Goal: Find contact information: Find contact information

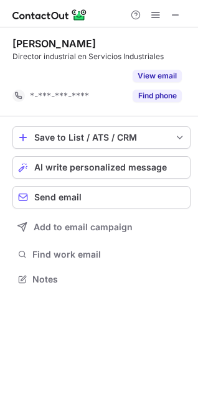
scroll to position [250, 198]
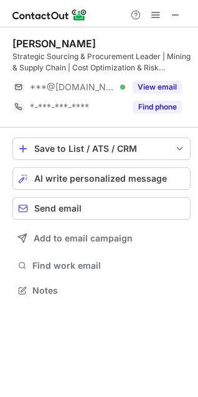
scroll to position [282, 198]
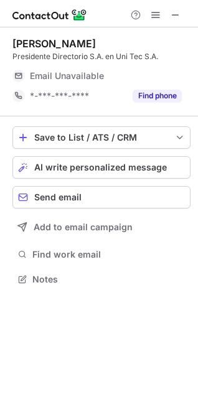
scroll to position [270, 198]
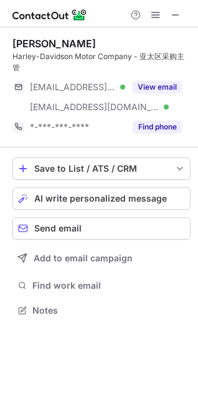
scroll to position [290, 198]
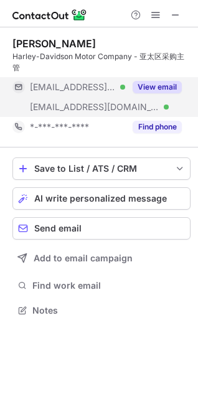
click at [146, 81] on button "View email" at bounding box center [156, 87] width 49 height 12
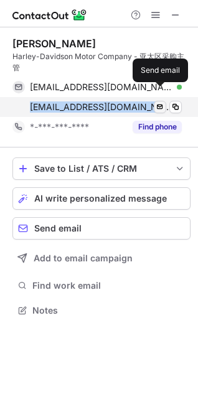
drag, startPoint x: 34, startPoint y: 100, endPoint x: 160, endPoint y: 99, distance: 126.8
click at [160, 99] on div "grace.chen@harley-davidson.com Verified Send email" at bounding box center [96, 107] width 169 height 20
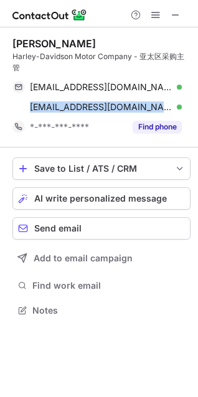
copy div "grace.chen@harley-davidson.com Verified"
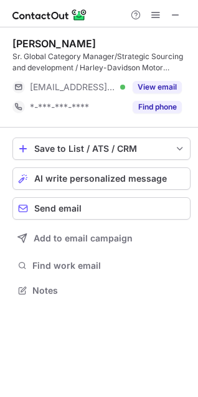
scroll to position [282, 198]
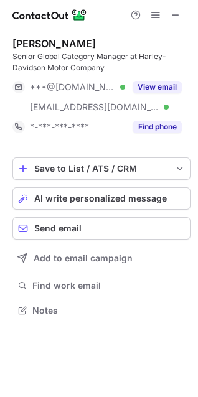
scroll to position [301, 198]
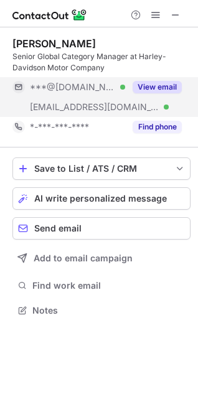
click at [154, 85] on button "View email" at bounding box center [156, 87] width 49 height 12
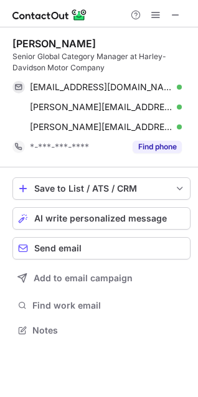
scroll to position [321, 198]
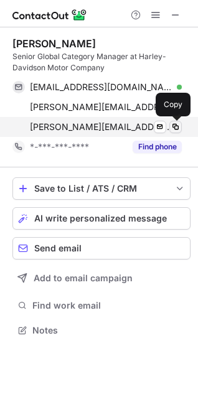
click at [178, 123] on span at bounding box center [175, 127] width 10 height 10
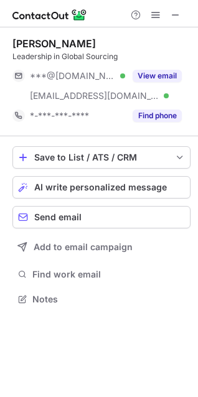
scroll to position [290, 198]
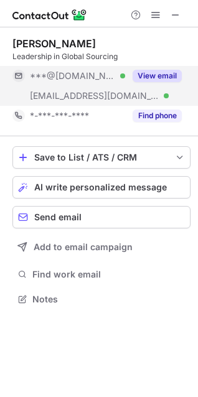
click at [152, 78] on button "View email" at bounding box center [156, 76] width 49 height 12
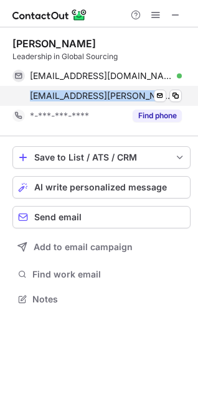
drag, startPoint x: 31, startPoint y: 97, endPoint x: 168, endPoint y: 99, distance: 137.4
click at [168, 99] on span "mark.garrison@harley-davidson.com" at bounding box center [101, 95] width 142 height 11
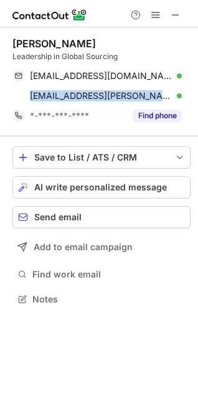
copy span "mark.garrison@harley-davidson.c"
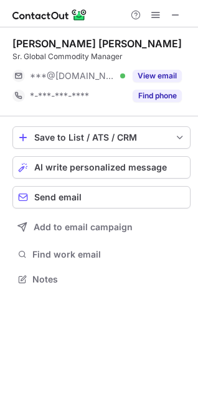
scroll to position [270, 198]
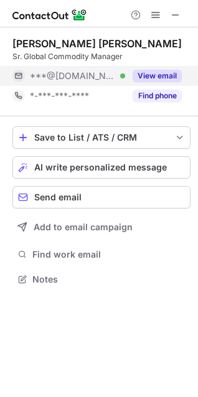
click at [148, 75] on button "View email" at bounding box center [156, 76] width 49 height 12
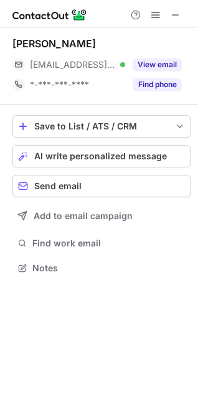
scroll to position [259, 198]
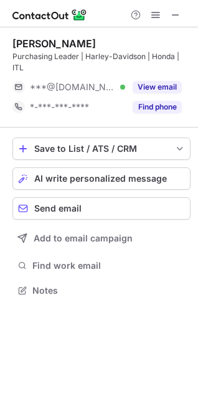
scroll to position [282, 198]
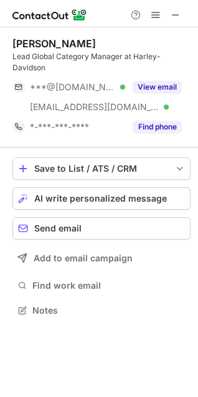
scroll to position [301, 198]
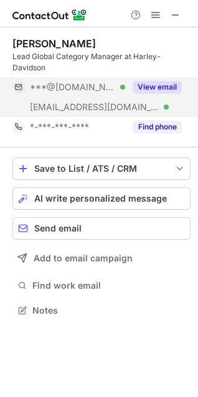
click at [170, 81] on button "View email" at bounding box center [156, 87] width 49 height 12
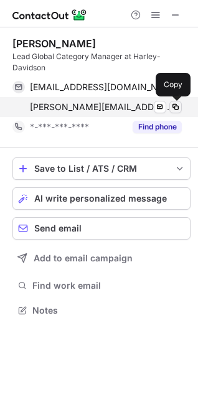
click at [179, 104] on span at bounding box center [175, 107] width 10 height 10
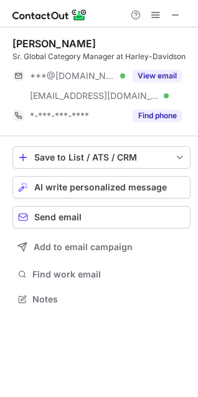
scroll to position [290, 198]
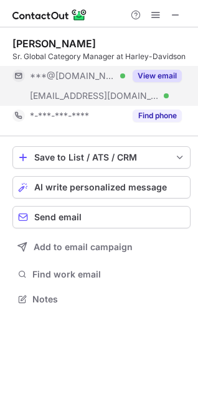
click at [160, 76] on button "View email" at bounding box center [156, 76] width 49 height 12
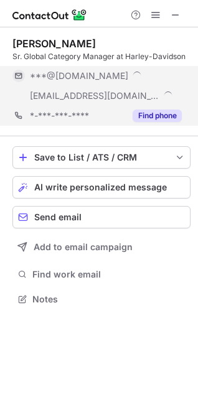
scroll to position [310, 198]
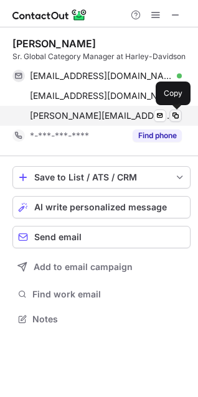
click at [179, 116] on span at bounding box center [175, 116] width 10 height 10
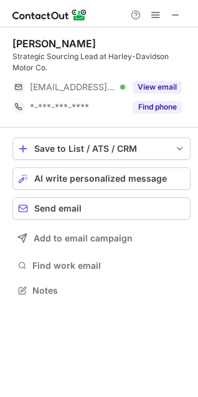
scroll to position [282, 198]
click at [151, 73] on div "Strategic Sourcing Lead at Harley-Davidson Motor Co." at bounding box center [101, 62] width 178 height 22
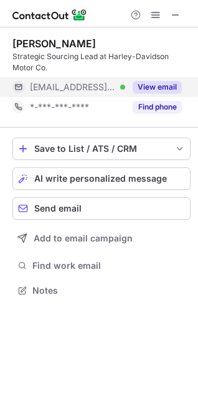
click at [149, 80] on div "View email" at bounding box center [153, 87] width 57 height 20
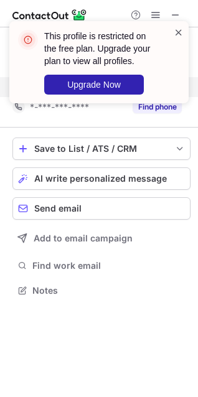
click at [181, 27] on span at bounding box center [178, 32] width 10 height 12
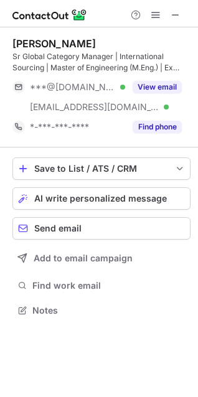
scroll to position [301, 198]
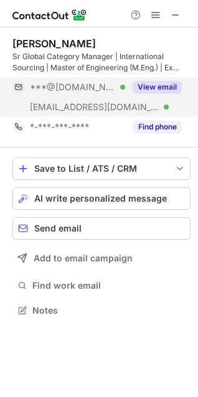
click at [177, 86] on button "View email" at bounding box center [156, 87] width 49 height 12
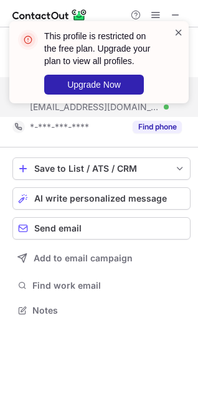
click at [180, 28] on span at bounding box center [178, 32] width 10 height 12
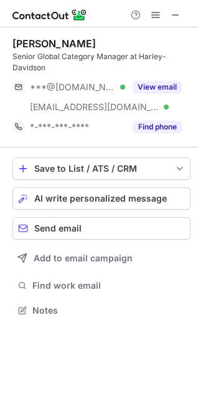
scroll to position [301, 198]
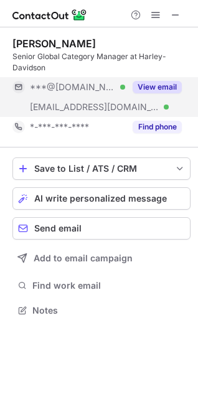
click at [136, 91] on button "View email" at bounding box center [156, 87] width 49 height 12
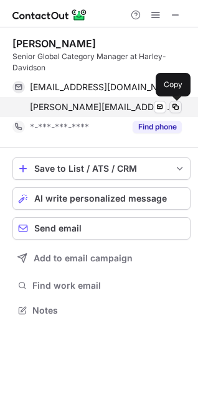
click at [175, 104] on span at bounding box center [175, 107] width 10 height 10
